Goal: Task Accomplishment & Management: Manage account settings

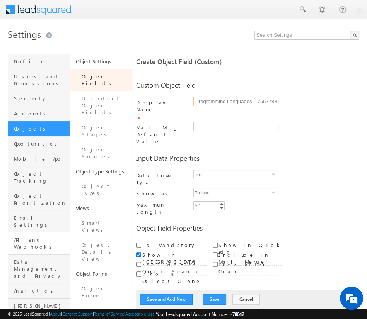
scroll to position [0, 6]
type input "Programming Languages_1755778888"
click at [233, 170] on span "Text" at bounding box center [233, 174] width 78 height 9
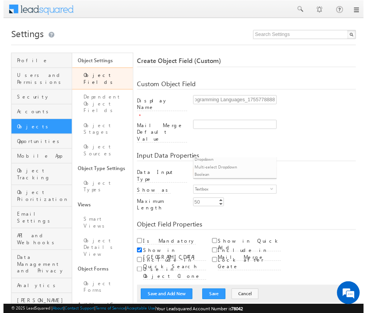
scroll to position [0, 0]
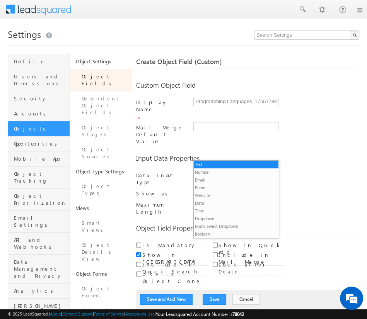
click at [233, 226] on li "Multi-select Dropdown" at bounding box center [236, 227] width 84 height 8
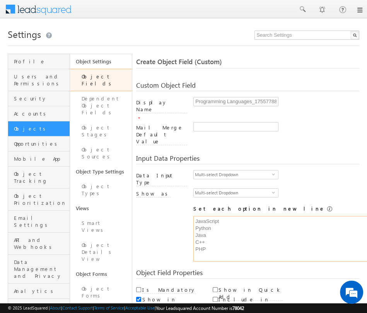
type textarea "JavaScript Python Java C++ PHP"
click at [215, 297] on input "Include in Mail Merge" at bounding box center [215, 299] width 5 height 5
checkbox input "true"
click at [215, 306] on input "Lock after Create" at bounding box center [215, 308] width 5 height 5
checkbox input "true"
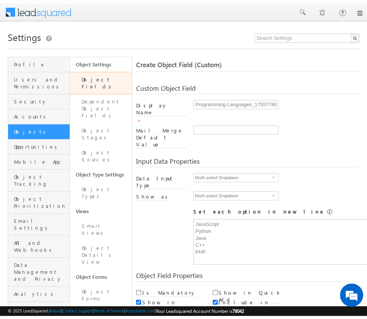
scroll to position [153, 0]
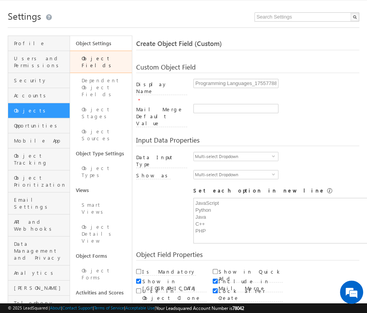
click at [167, 311] on button "Save and Add New" at bounding box center [166, 316] width 53 height 11
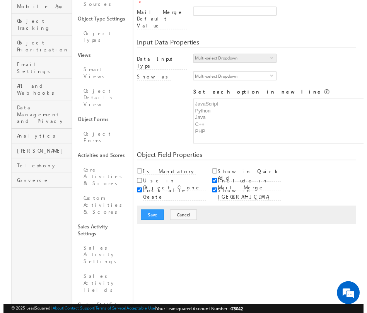
scroll to position [58, 0]
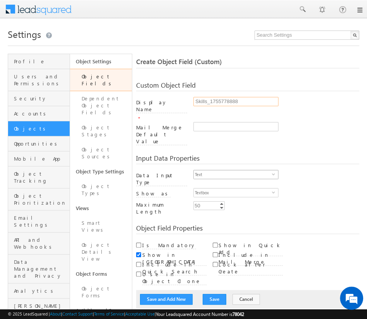
type input "Skills_1755778888"
click at [233, 170] on span "Text" at bounding box center [233, 174] width 78 height 9
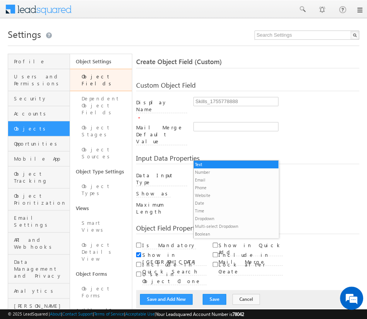
click at [233, 226] on li "Multi-select Dropdown" at bounding box center [236, 227] width 84 height 8
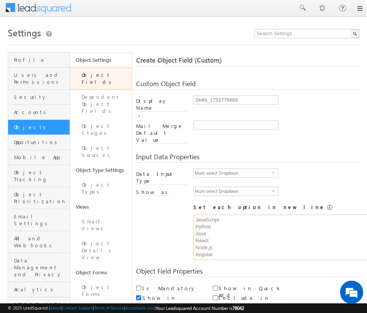
type textarea "JavaScript Python Java React Node.js Angular"
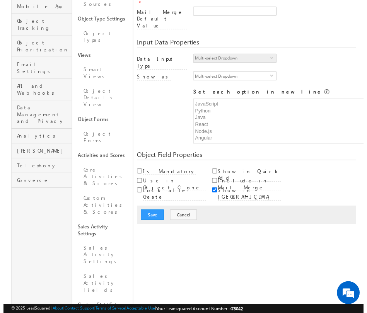
scroll to position [58, 0]
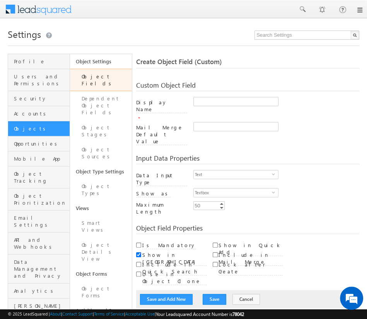
click at [89, 83] on link "Object Fields" at bounding box center [101, 80] width 62 height 22
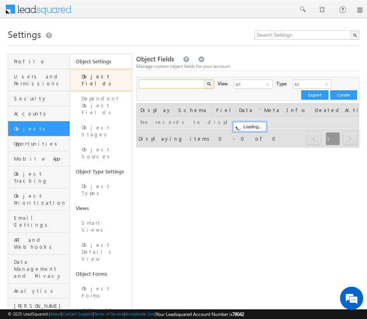
click at [181, 82] on input "text" at bounding box center [172, 84] width 66 height 9
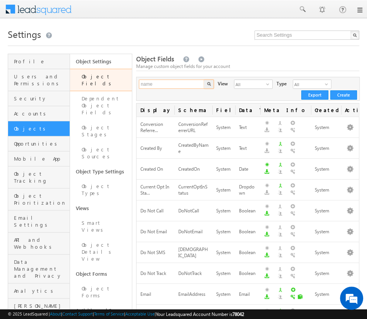
type input "name"
click at [204, 80] on button "button" at bounding box center [209, 84] width 10 height 9
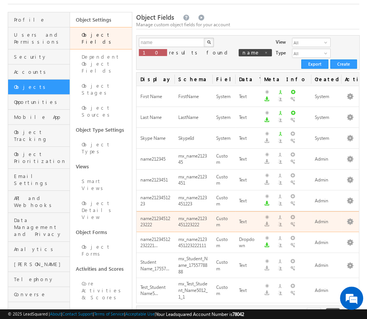
scroll to position [42, 0]
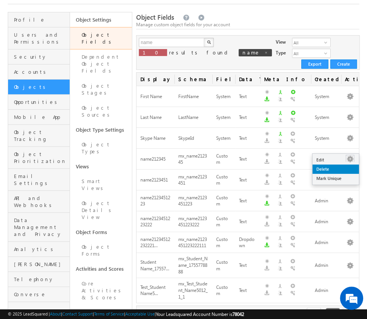
click at [329, 169] on link "Delete" at bounding box center [335, 169] width 46 height 9
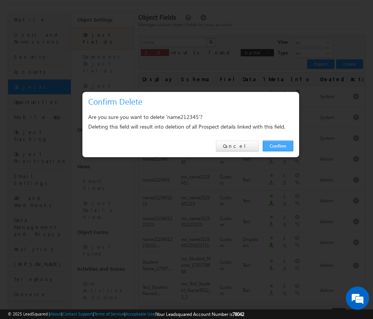
click at [279, 141] on link "Confirm" at bounding box center [277, 146] width 31 height 11
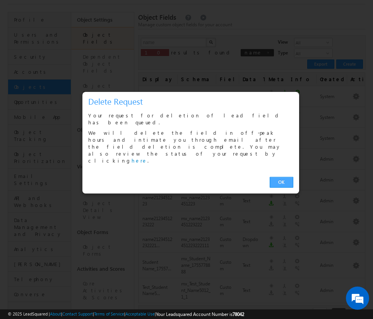
click at [291, 177] on link "OK" at bounding box center [281, 182] width 24 height 11
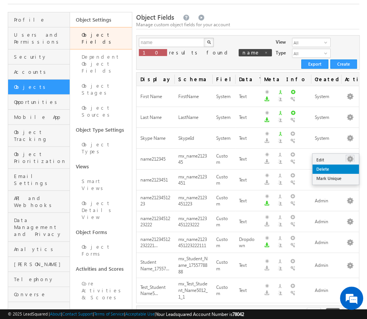
click at [339, 169] on link "Delete" at bounding box center [335, 169] width 46 height 9
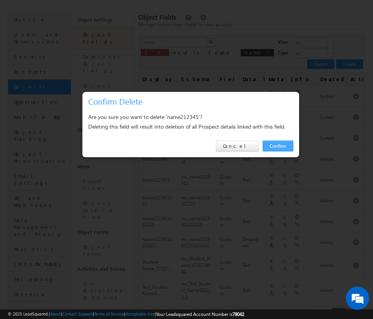
click at [274, 147] on link "Confirm" at bounding box center [277, 146] width 31 height 11
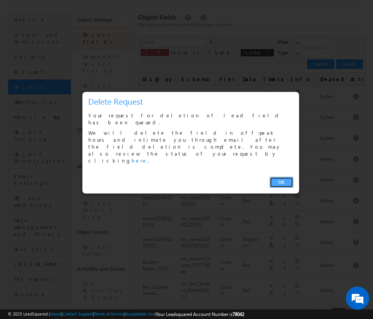
click at [284, 177] on link "OK" at bounding box center [281, 182] width 24 height 11
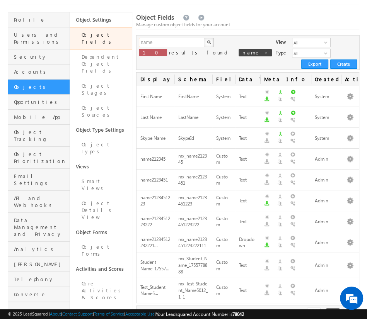
click at [166, 43] on input "name" at bounding box center [172, 42] width 66 height 9
click at [204, 38] on button "button" at bounding box center [209, 42] width 10 height 9
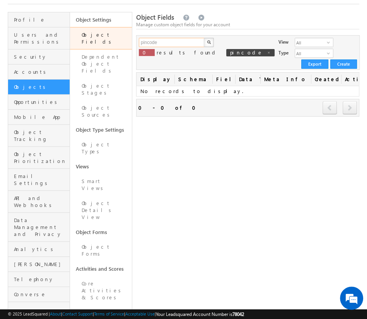
click at [171, 43] on input "pincode" at bounding box center [172, 42] width 66 height 9
click at [204, 38] on button "button" at bounding box center [209, 42] width 10 height 9
click at [164, 44] on input "code" at bounding box center [172, 42] width 66 height 9
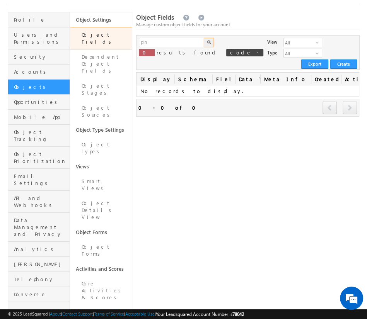
click at [204, 38] on button "button" at bounding box center [209, 42] width 10 height 9
click at [173, 44] on input "pin" at bounding box center [172, 42] width 66 height 9
type input "email"
click at [204, 38] on button "button" at bounding box center [209, 42] width 10 height 9
